Goal: Task Accomplishment & Management: Complete application form

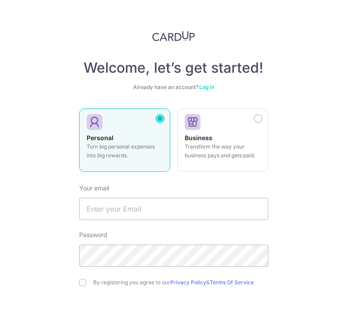
scroll to position [3, 0]
click at [120, 37] on link at bounding box center [173, 36] width 189 height 11
